Goal: Find contact information: Find contact information

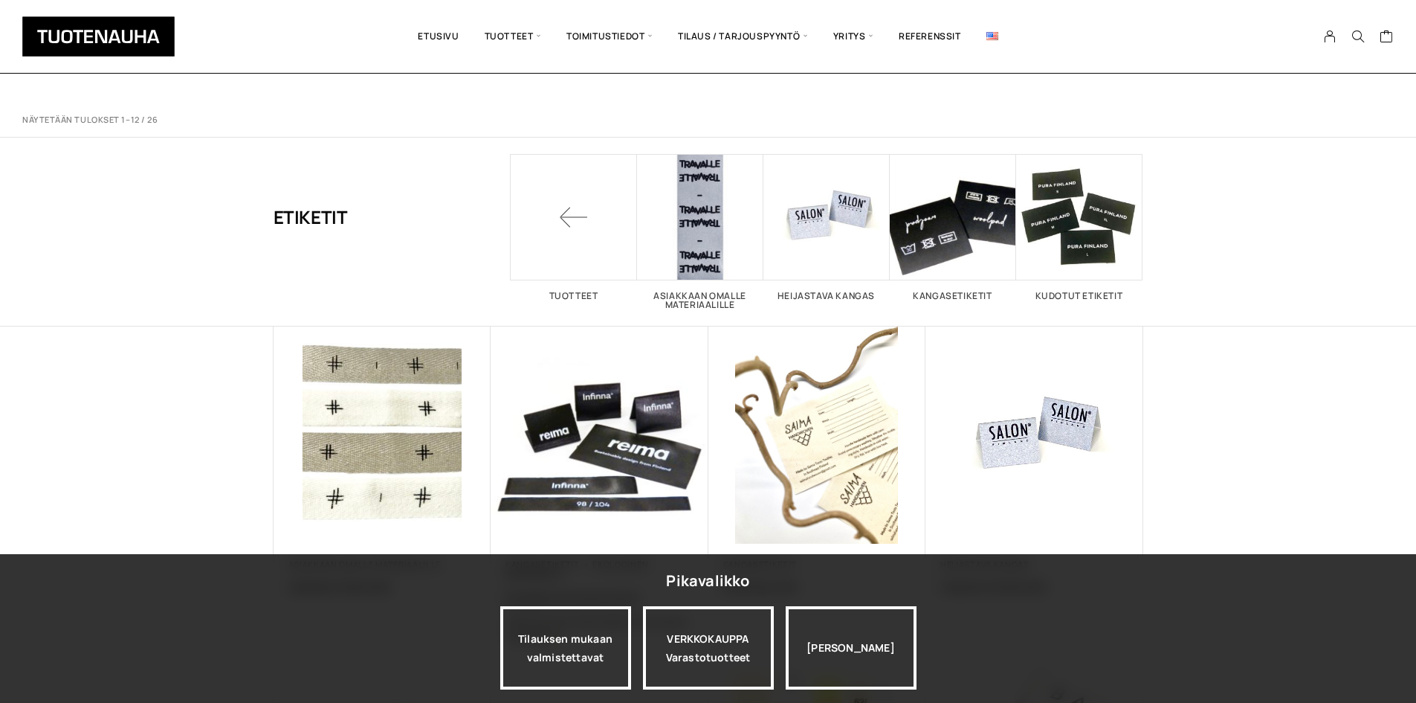
scroll to position [372, 0]
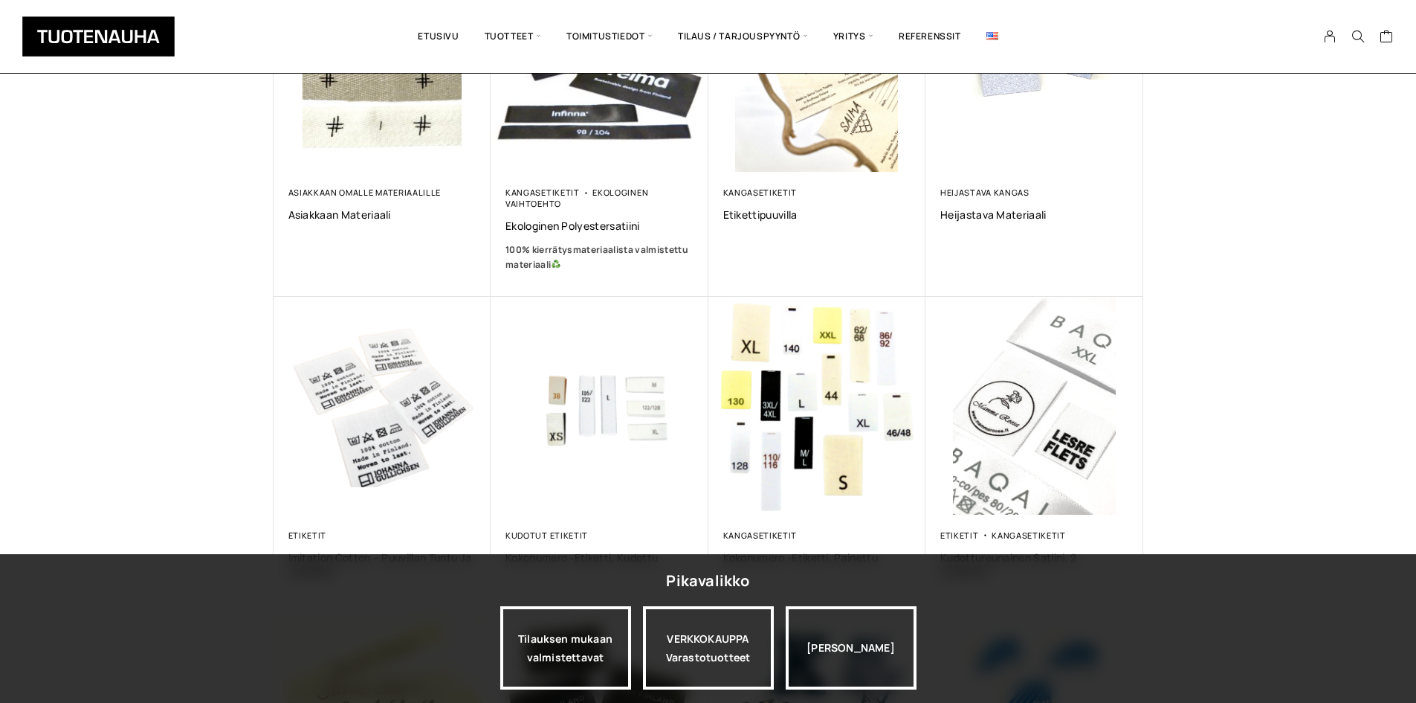
click at [77, 39] on img at bounding box center [98, 36] width 152 height 40
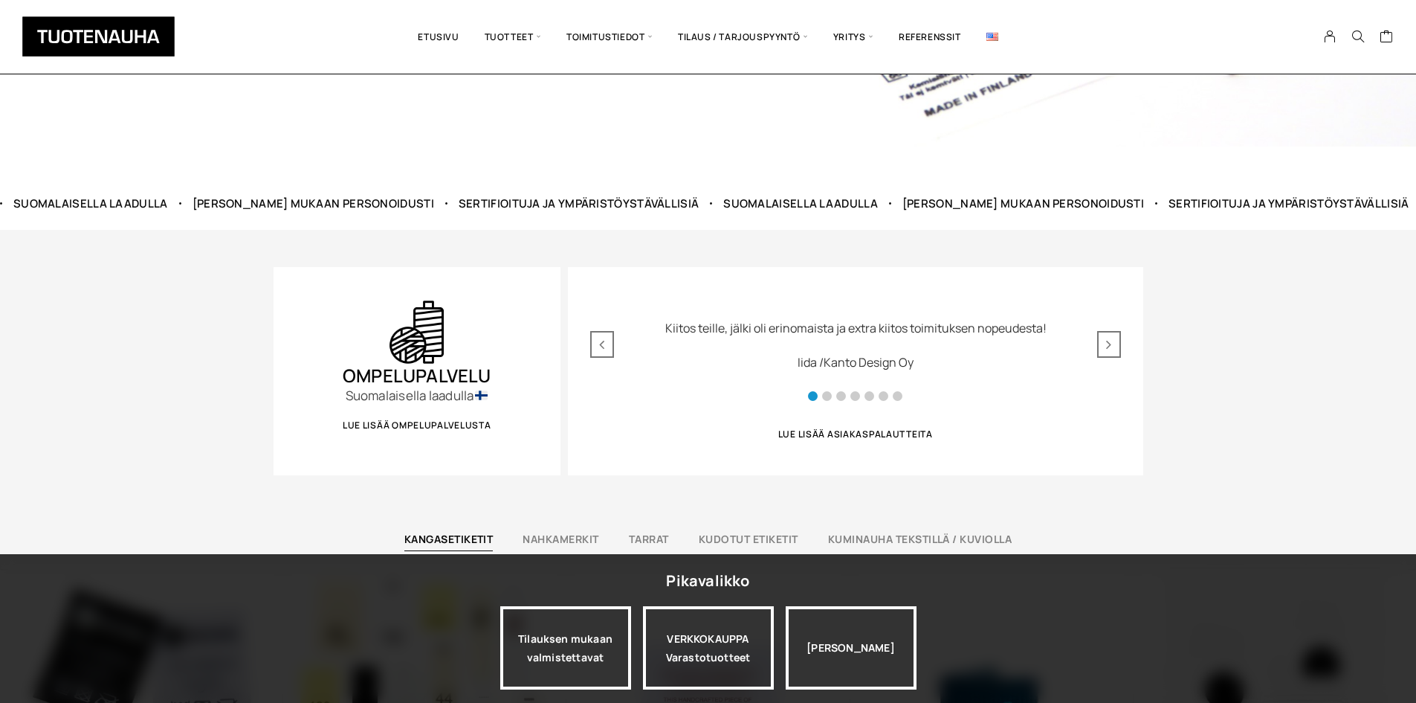
scroll to position [669, 0]
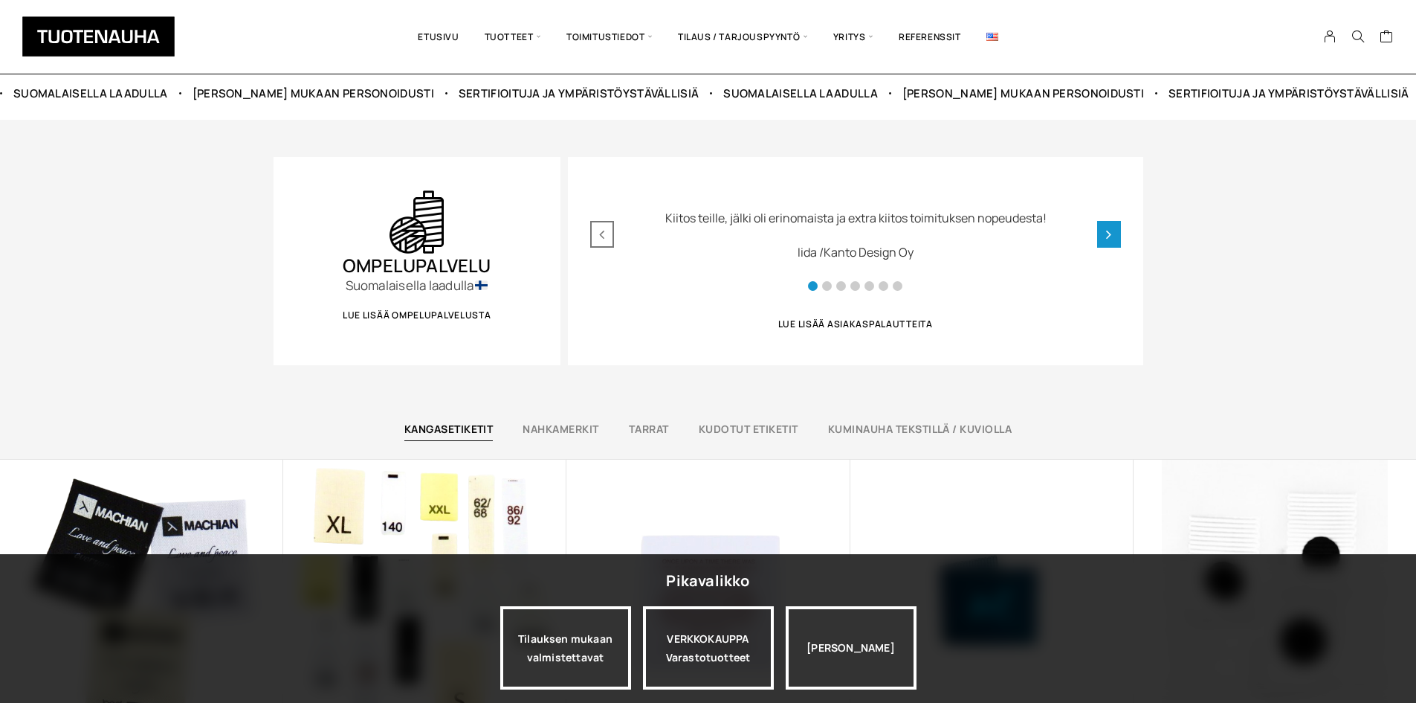
click at [1115, 236] on div "Next slide" at bounding box center [1109, 234] width 24 height 27
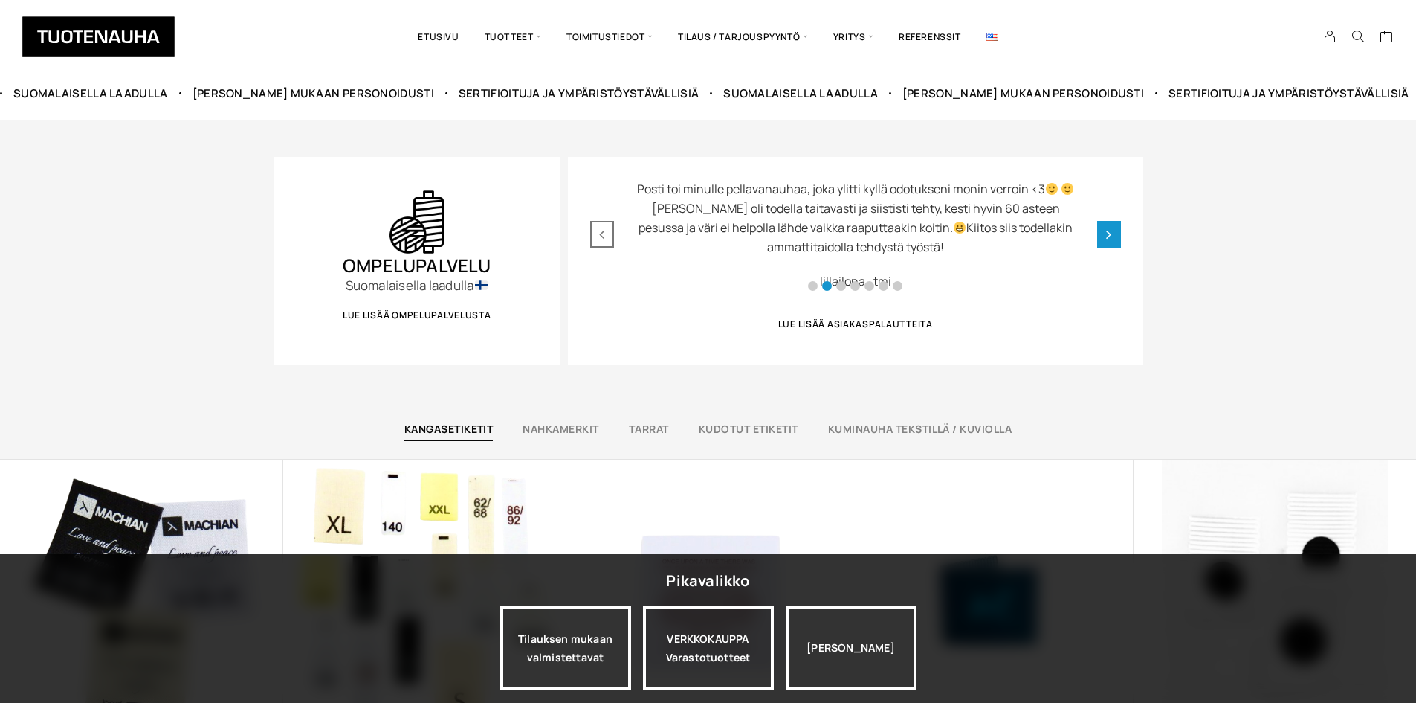
click at [1115, 236] on div "Next slide" at bounding box center [1109, 234] width 24 height 27
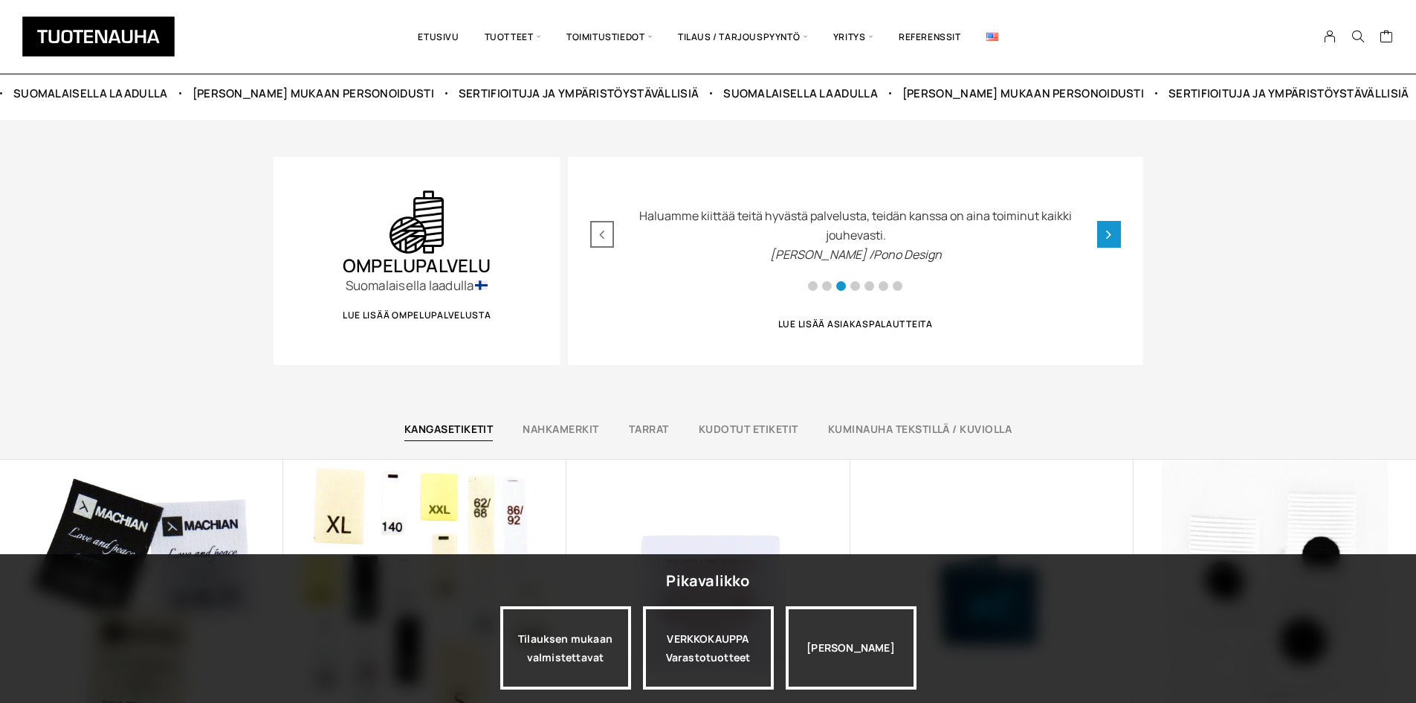
click at [1115, 236] on div "Next slide" at bounding box center [1109, 234] width 24 height 27
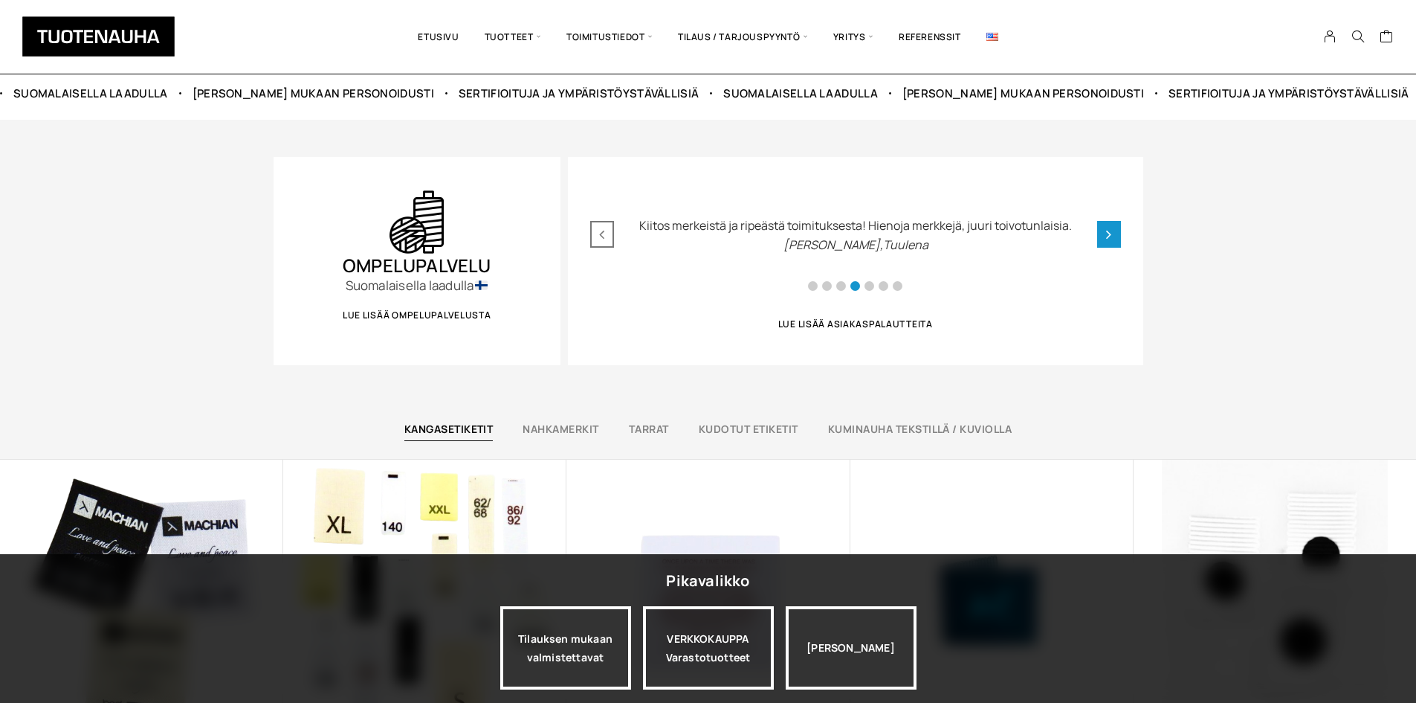
click at [1115, 236] on div "Next slide" at bounding box center [1109, 234] width 24 height 27
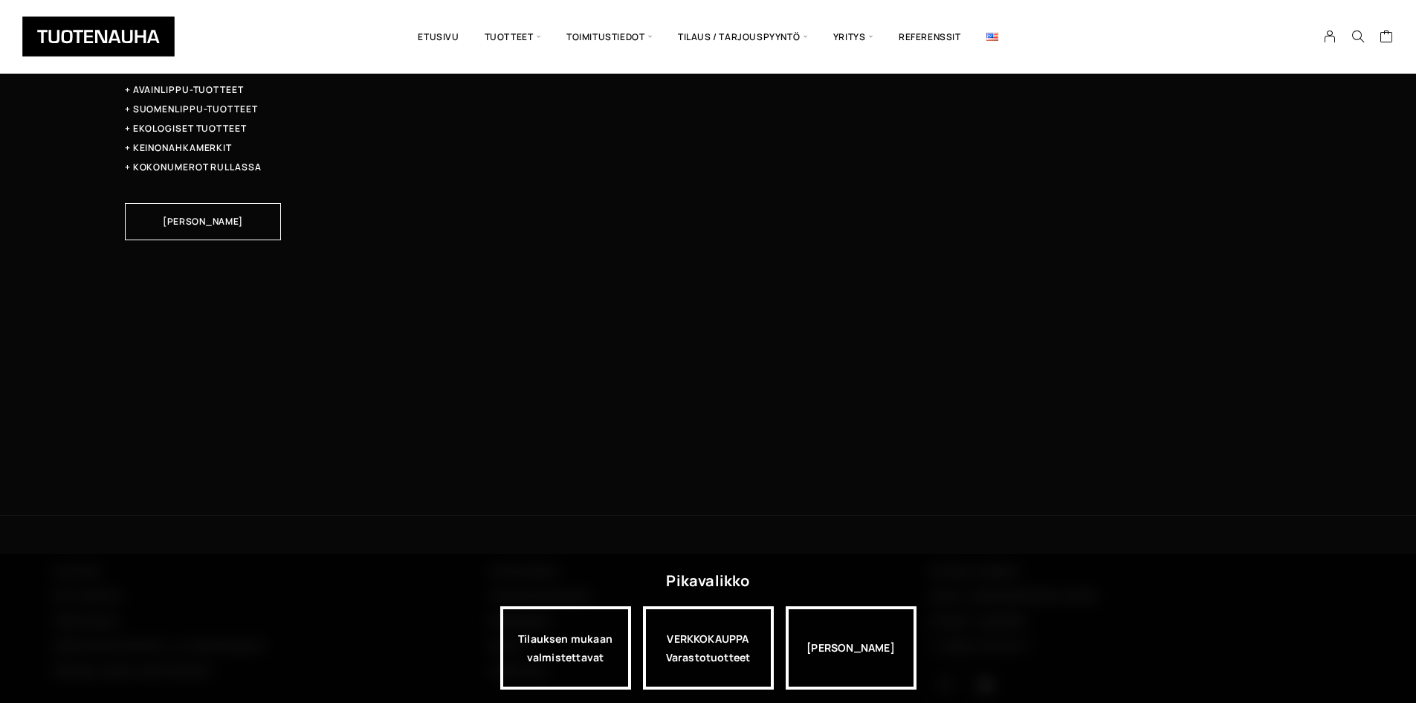
scroll to position [4927, 0]
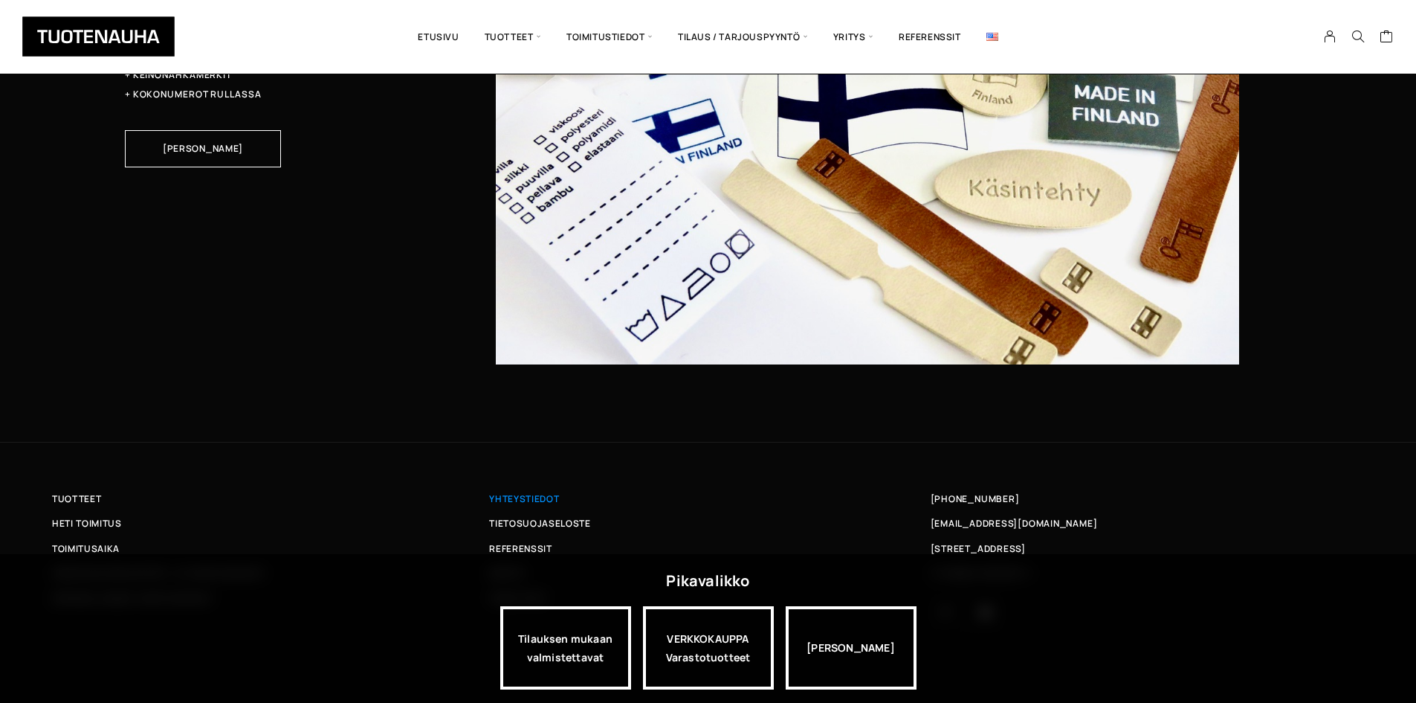
click at [525, 497] on span "Yhteystiedot" at bounding box center [524, 499] width 70 height 16
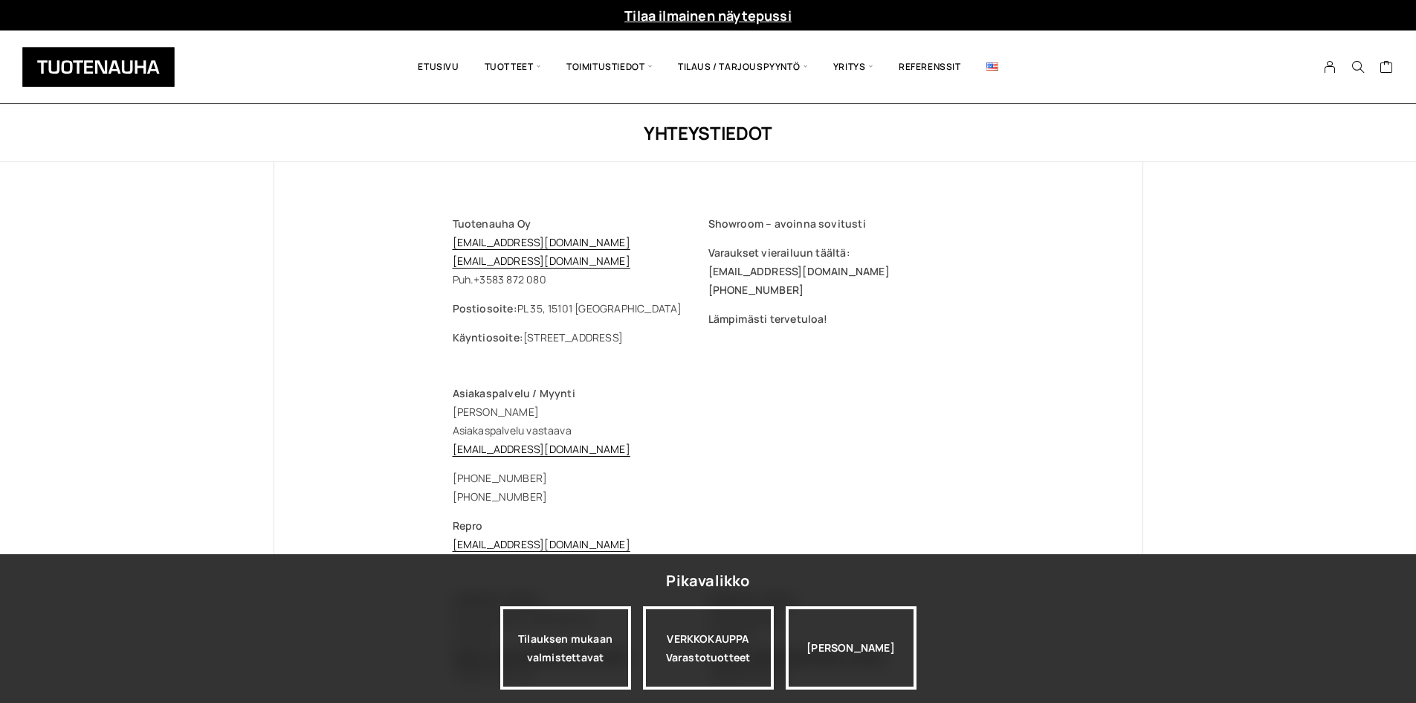
click at [976, 356] on div "Tuotenauha Oy myynti@tuotenauha.fi info@tuotenauha.fi Puh. +358 3 872 080 Posti…" at bounding box center [708, 692] width 571 height 1060
